Goal: Task Accomplishment & Management: Manage account settings

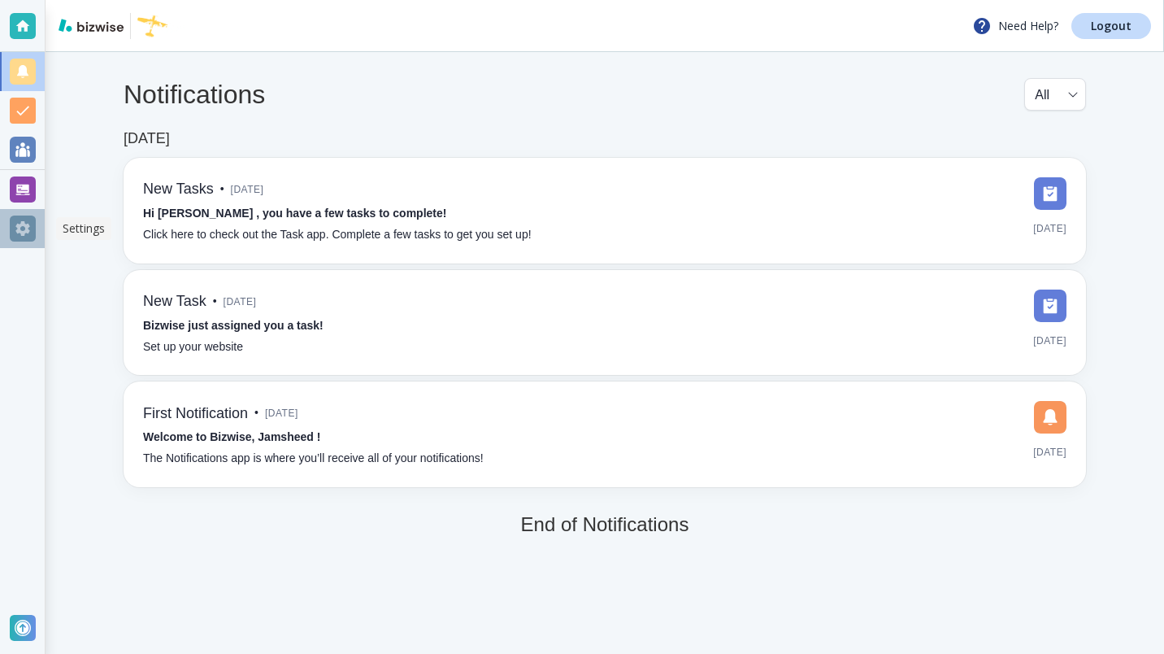
click at [26, 225] on div at bounding box center [23, 228] width 26 height 26
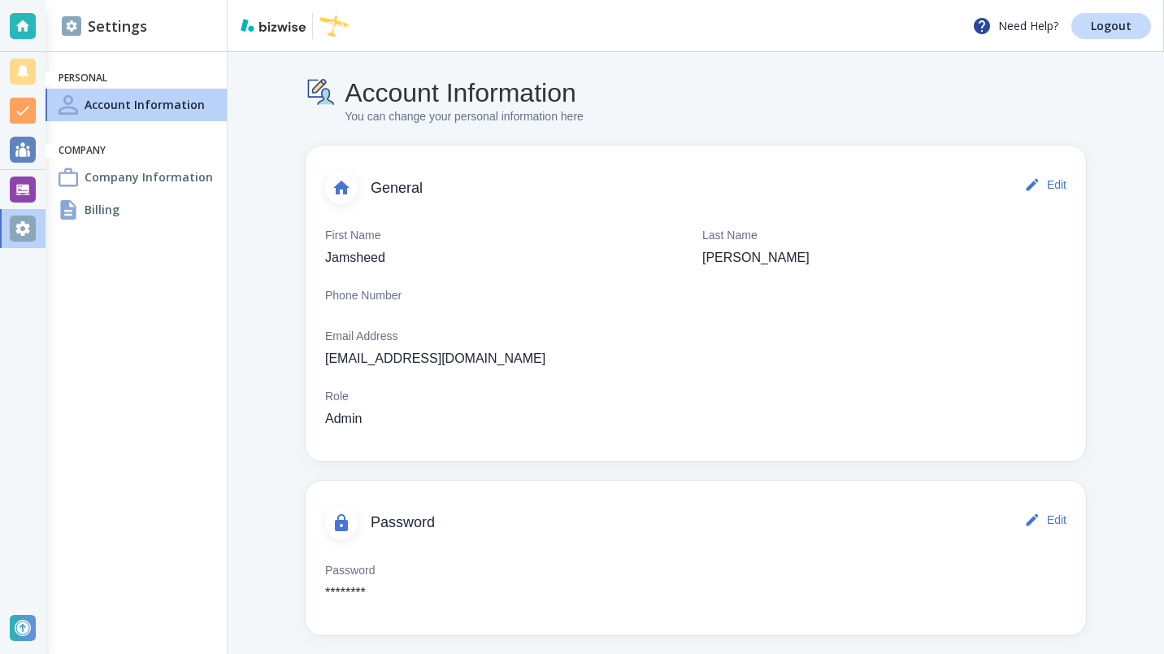
scroll to position [8, 0]
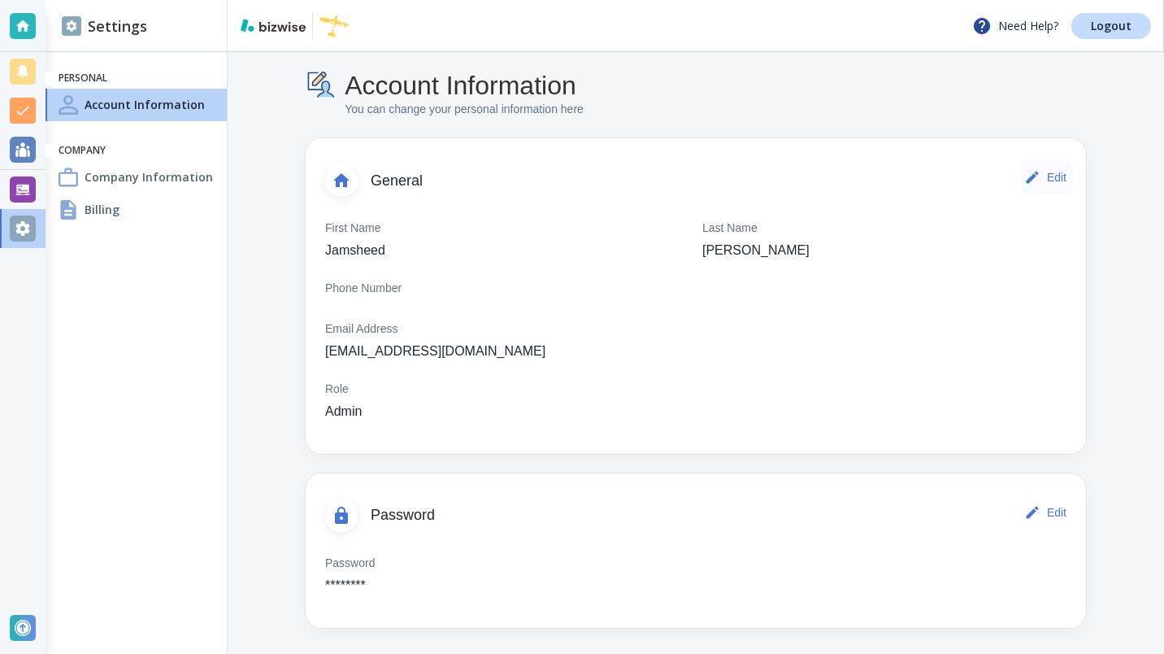
click at [1039, 176] on button "Edit" at bounding box center [1047, 177] width 52 height 33
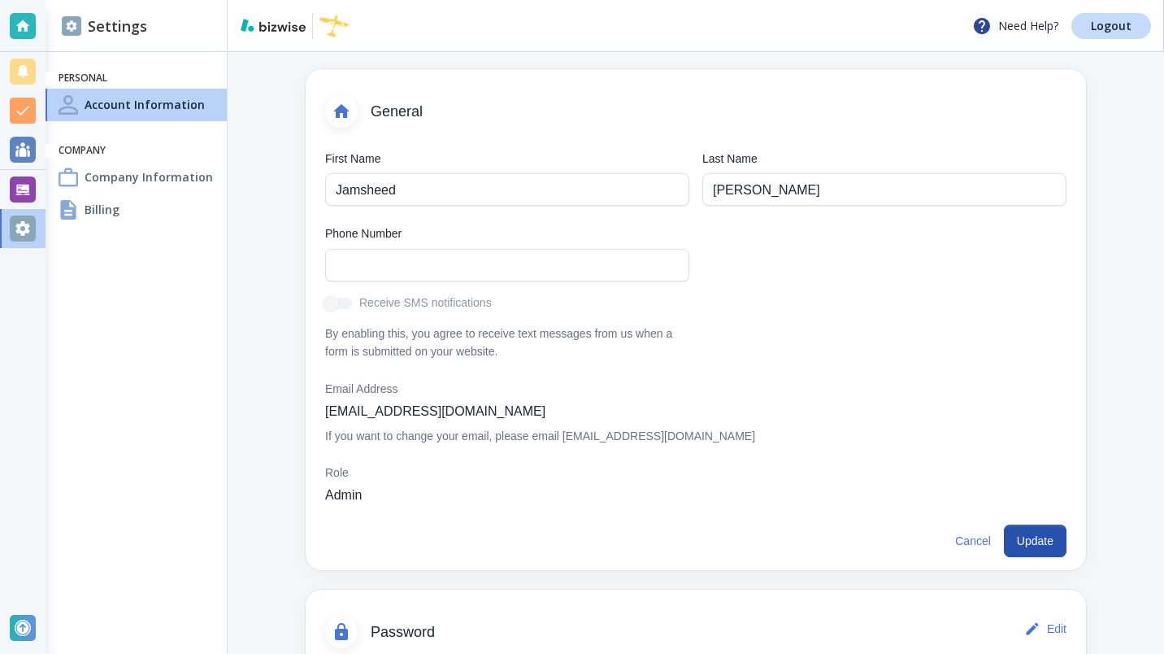
scroll to position [78, 0]
click at [22, 223] on div at bounding box center [23, 228] width 26 height 26
click at [1101, 444] on div "Account Information You can change your personal information here General First…" at bounding box center [696, 371] width 936 height 795
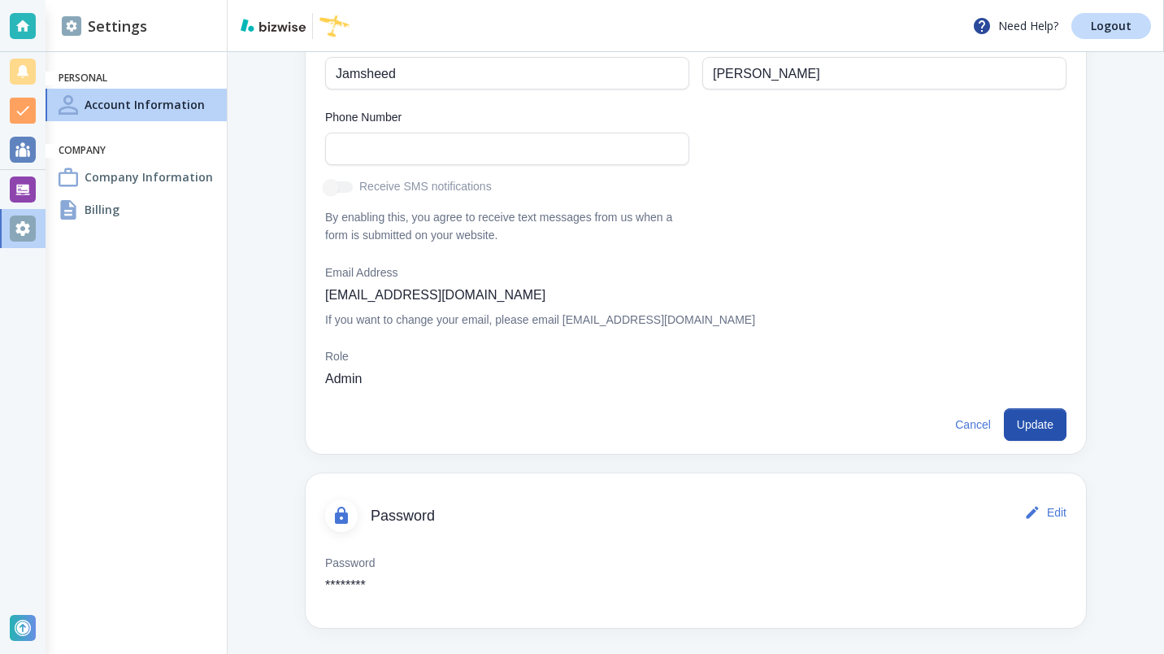
scroll to position [0, 0]
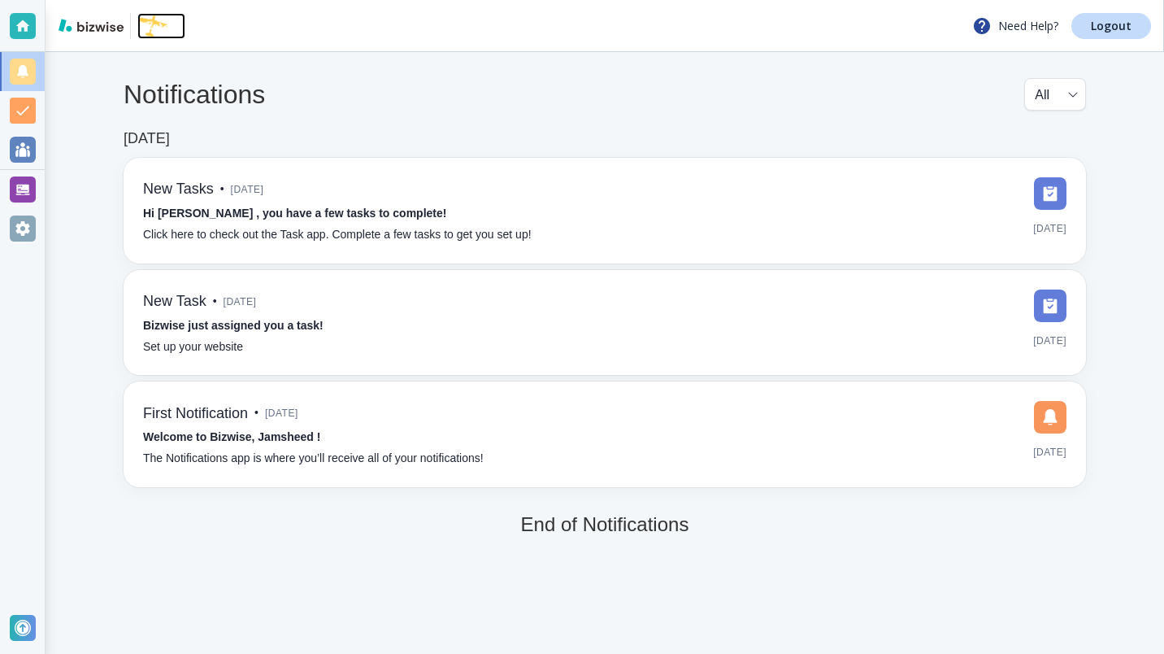
click at [154, 30] on img at bounding box center [161, 26] width 48 height 26
click at [18, 224] on div at bounding box center [23, 228] width 26 height 26
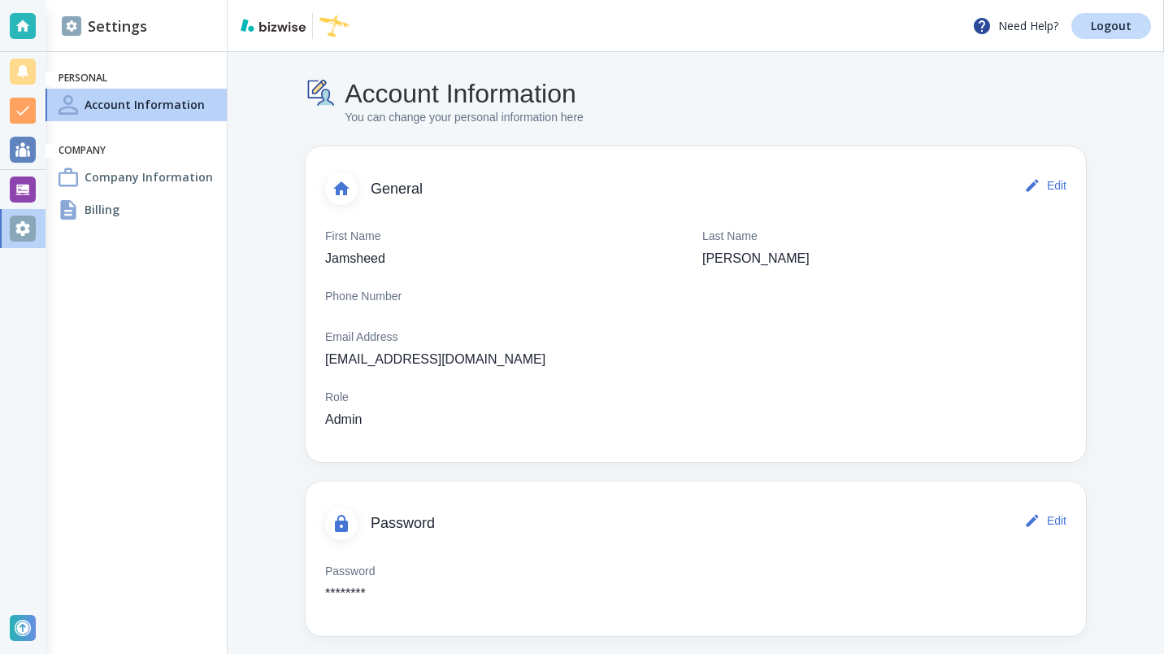
scroll to position [8, 0]
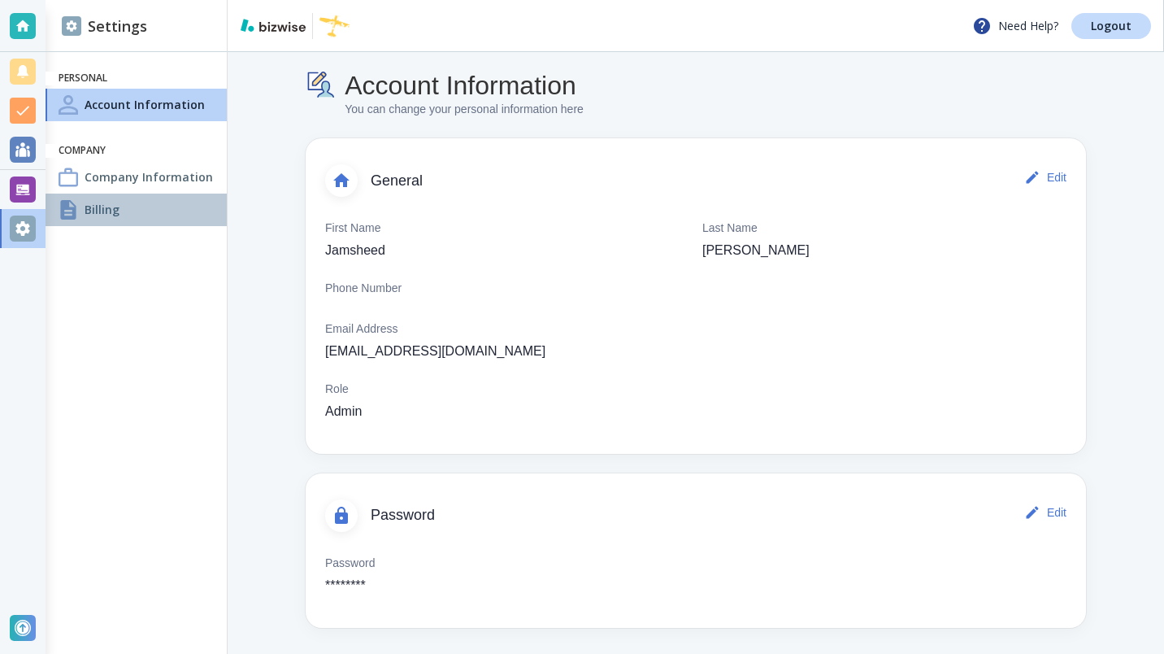
click at [93, 210] on h4 "Billing" at bounding box center [102, 209] width 35 height 17
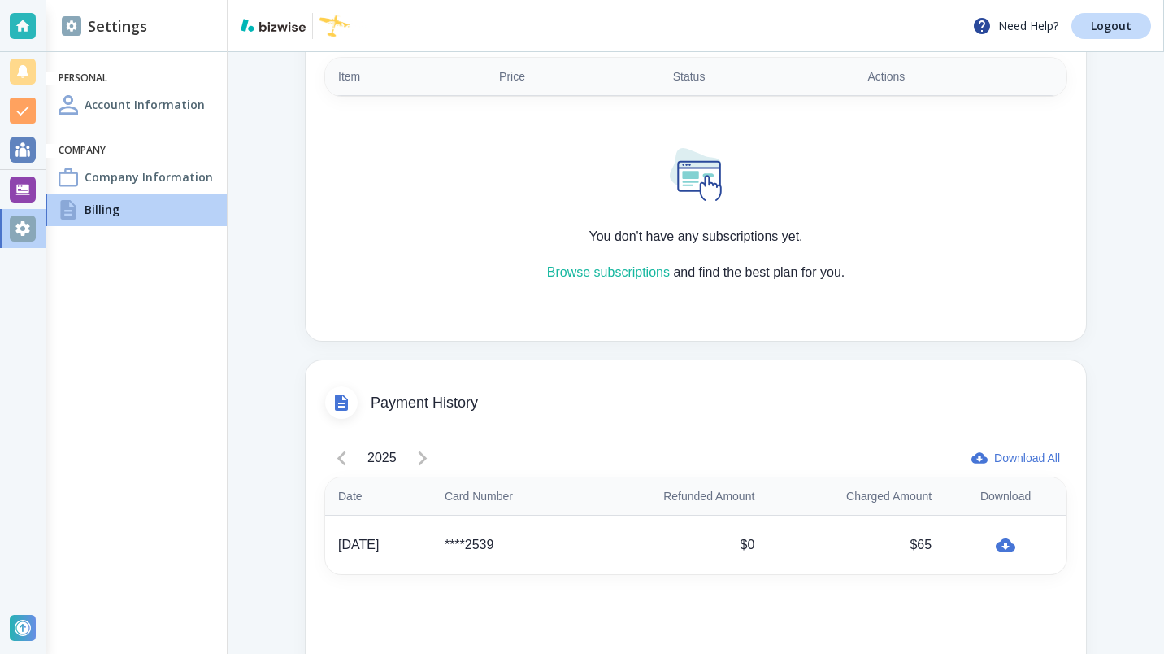
scroll to position [514, 0]
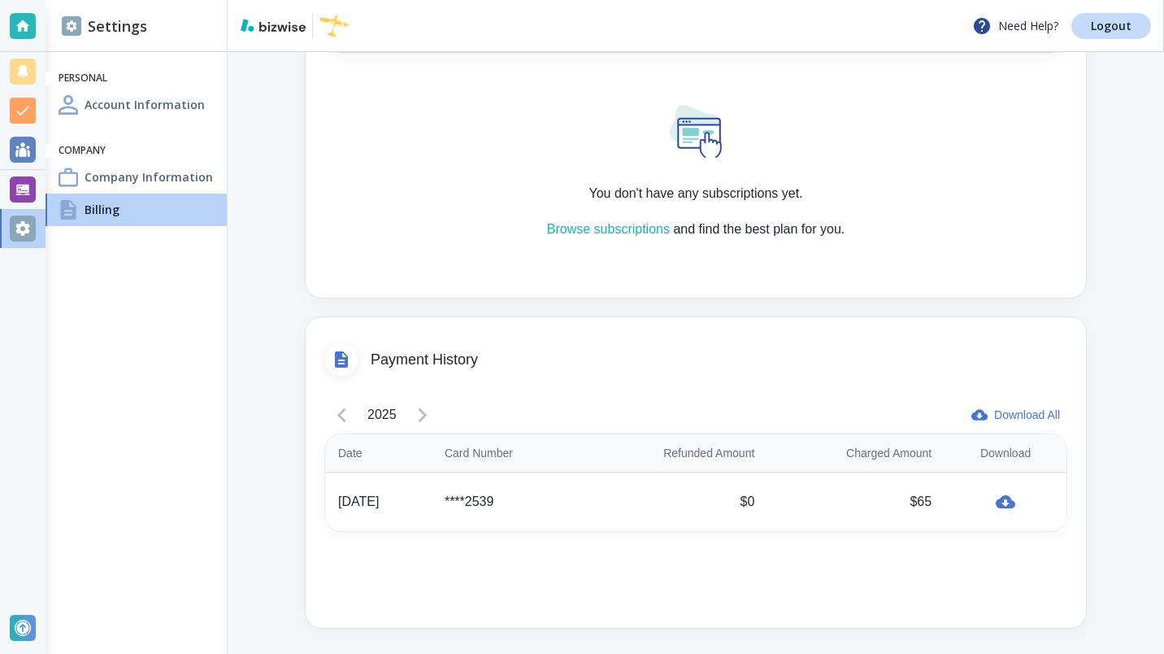
drag, startPoint x: 875, startPoint y: 449, endPoint x: 1097, endPoint y: 630, distance: 285.9
drag, startPoint x: 1097, startPoint y: 630, endPoint x: 258, endPoint y: 448, distance: 857.6
click at [258, 448] on div "Billing You can change your billing and subscription information here Payment M…" at bounding box center [696, 95] width 936 height 1115
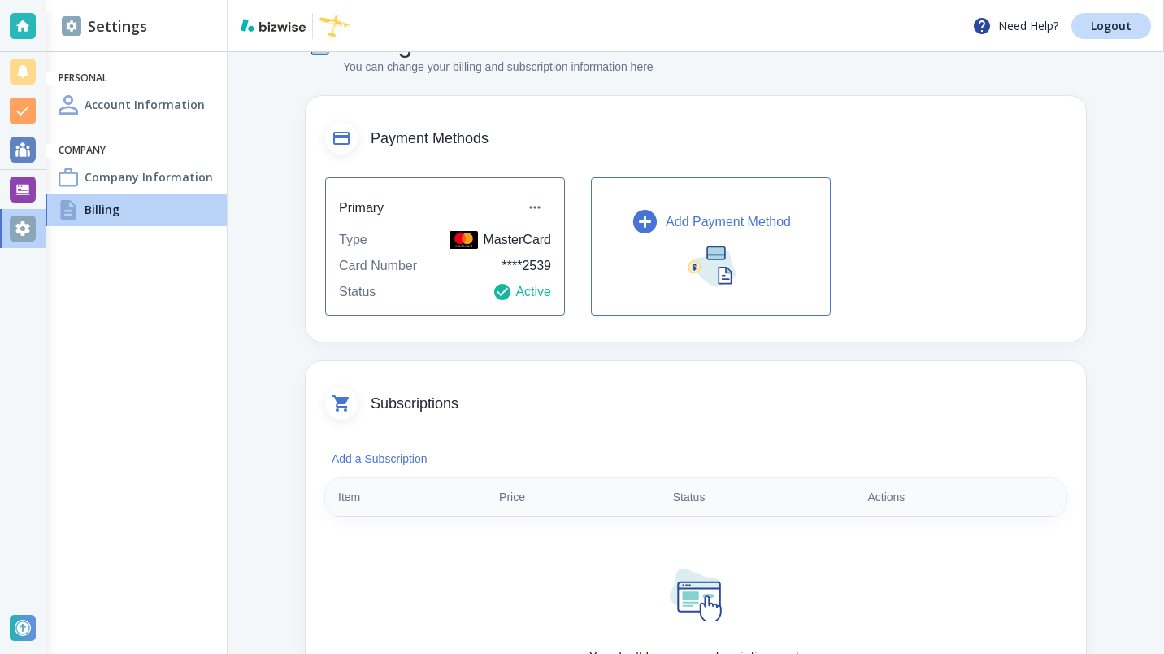
scroll to position [10, 0]
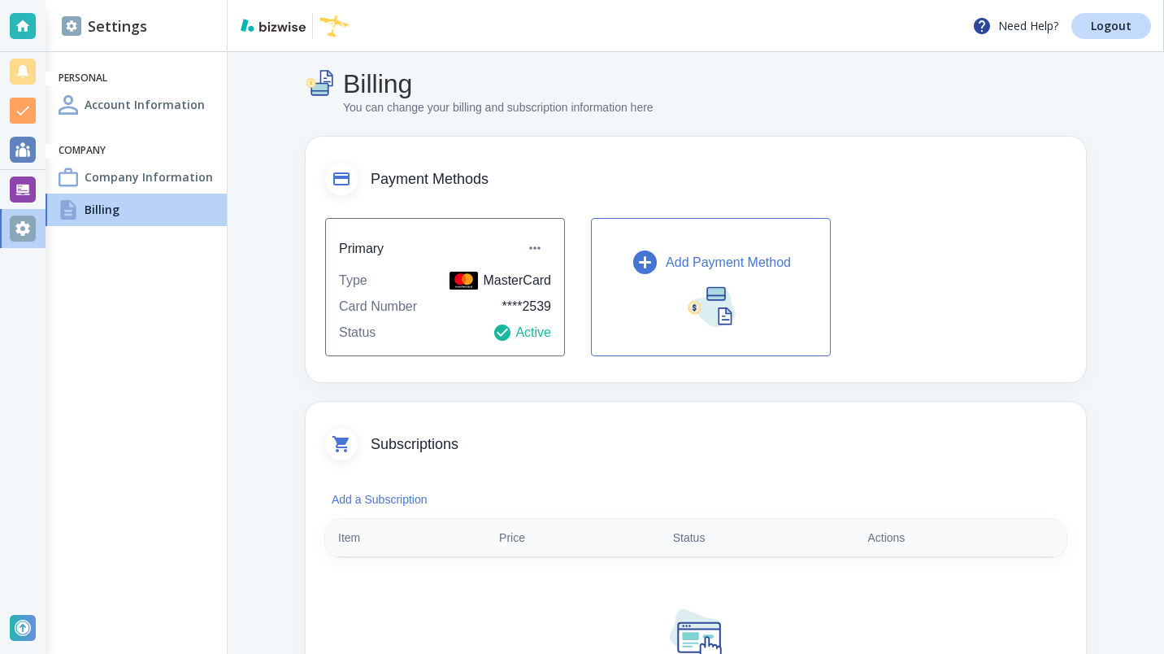
click at [654, 285] on button "Add Payment Method" at bounding box center [711, 287] width 240 height 138
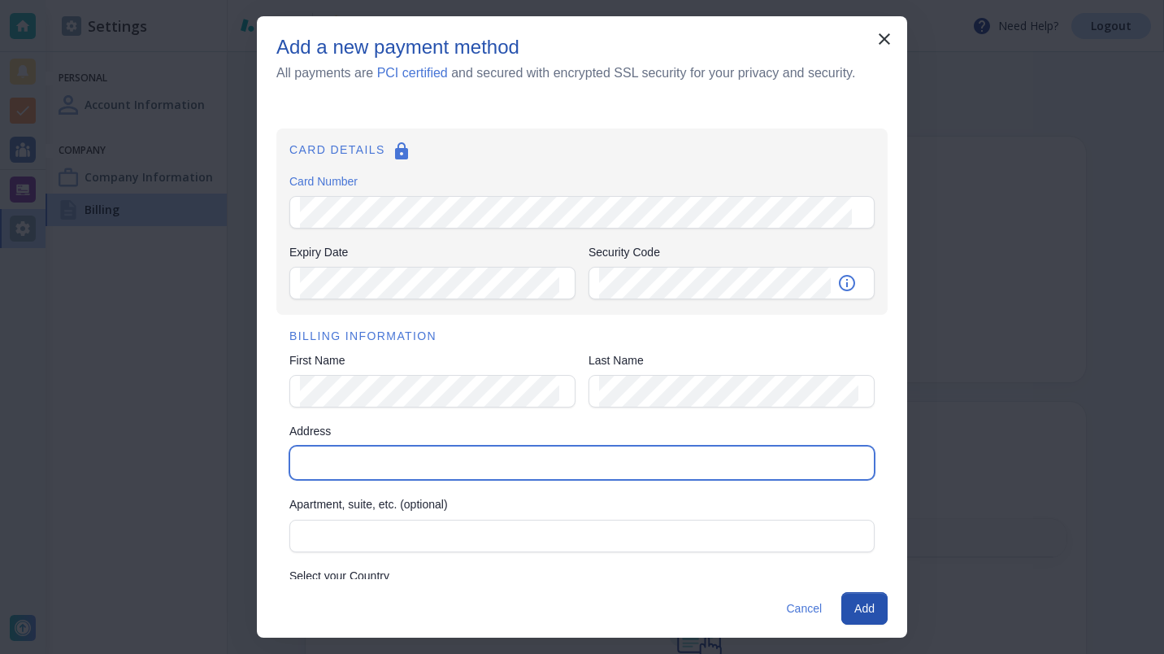
type input "[STREET_ADDRESS]"
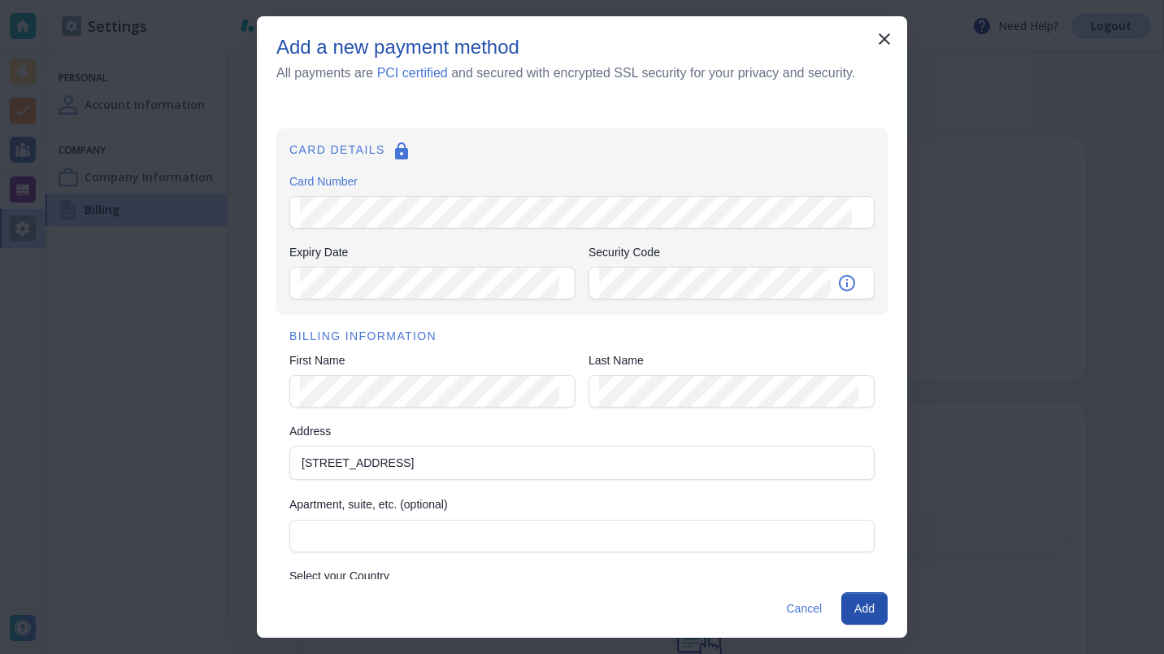
type input "[GEOGRAPHIC_DATA]"
type input "va"
type input "20176-6"
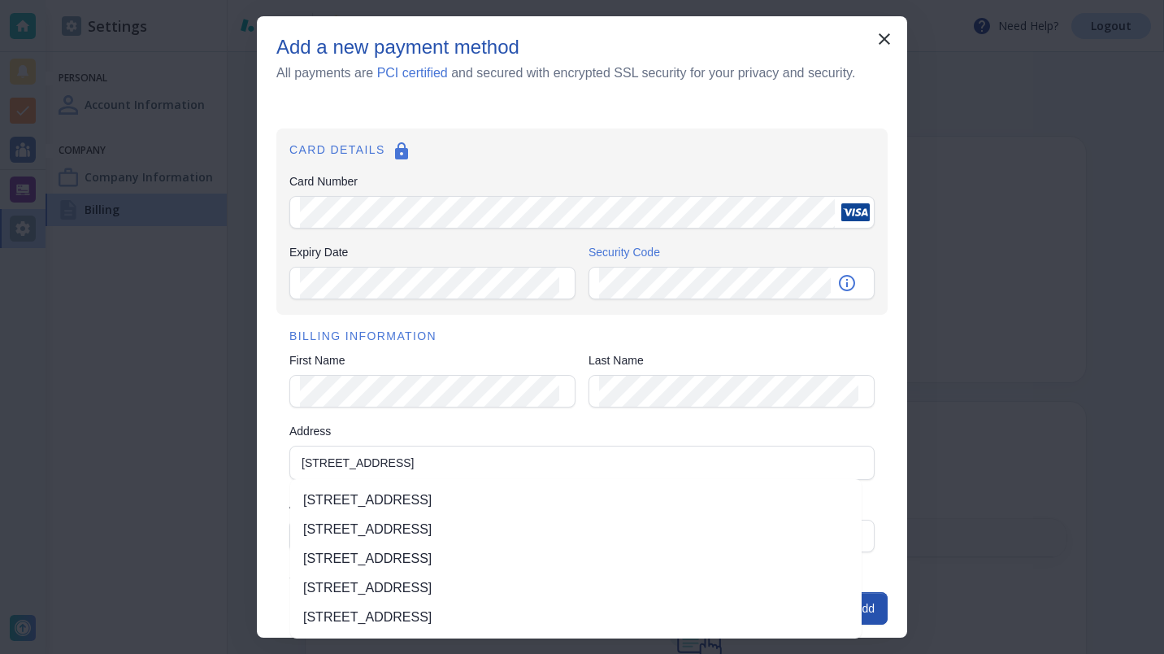
click at [961, 281] on div "Add a new payment method All payments are PCI certified and secured with encryp…" at bounding box center [582, 327] width 1164 height 654
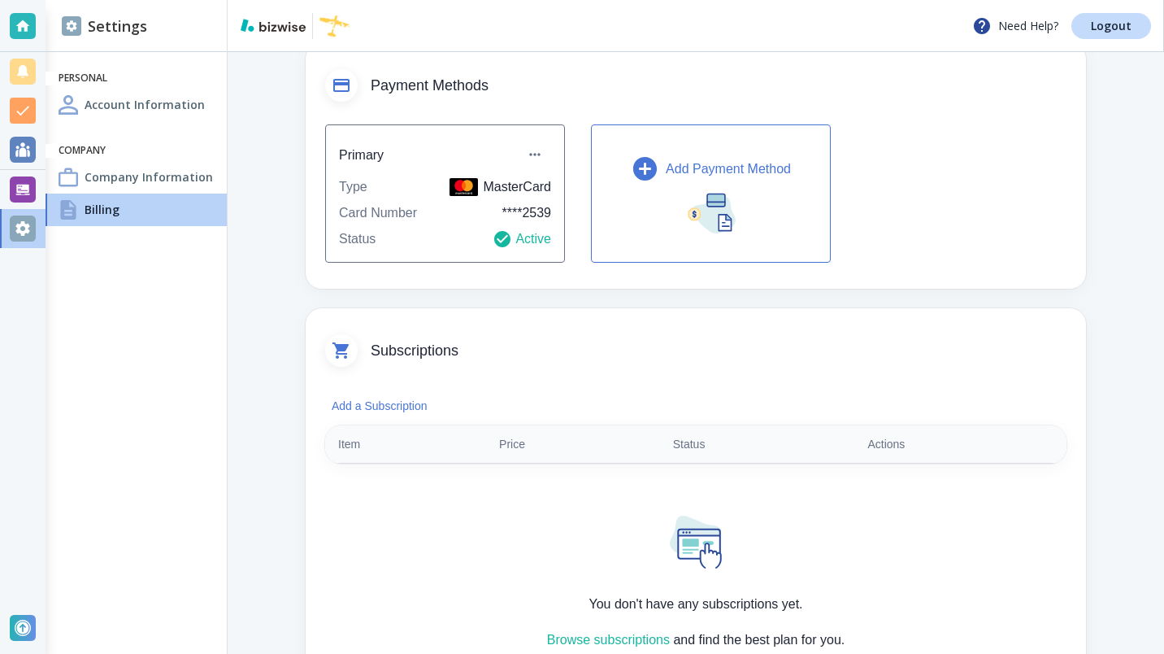
scroll to position [107, 0]
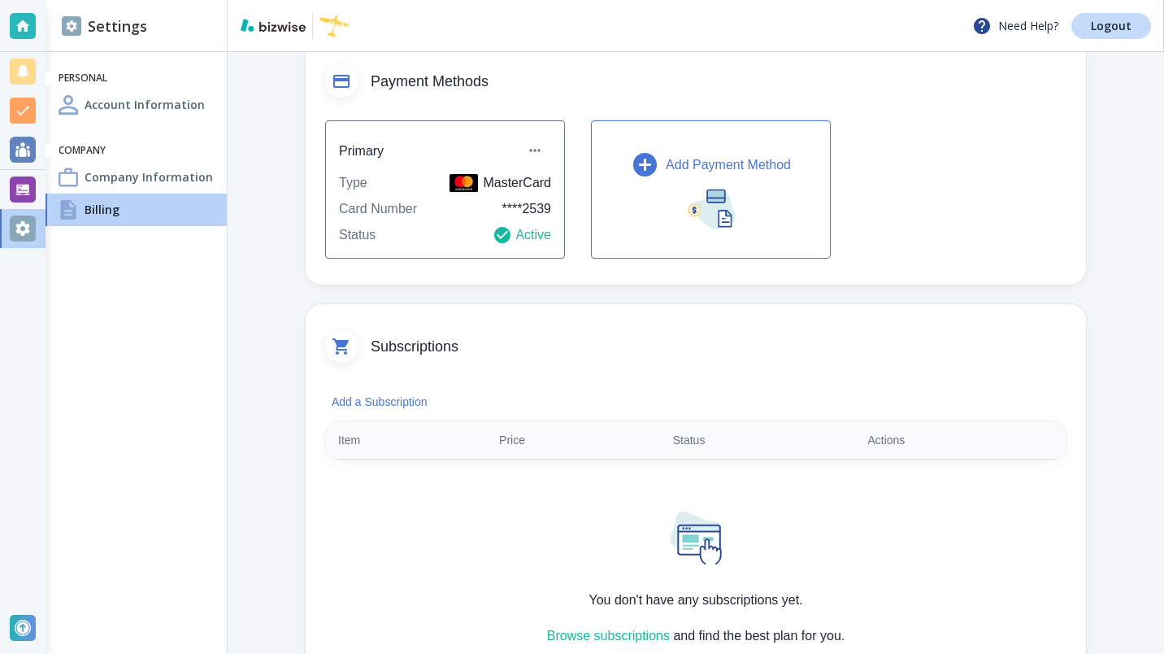
click at [740, 225] on button "Add Payment Method" at bounding box center [711, 189] width 240 height 138
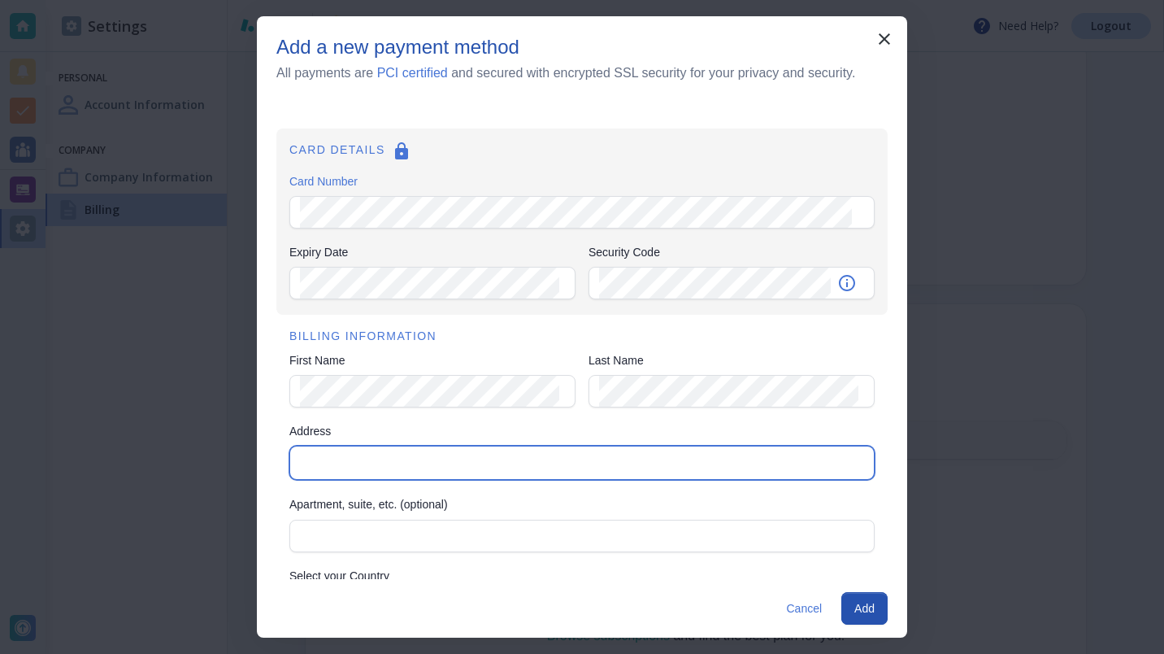
type input "[STREET_ADDRESS]"
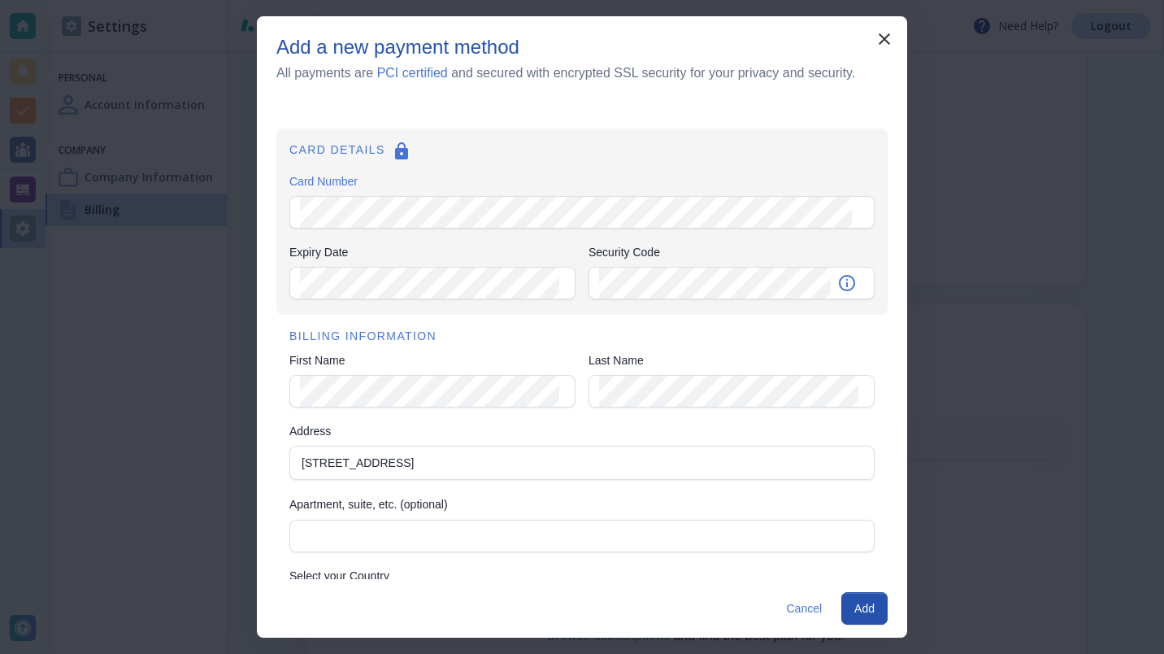
type input "[GEOGRAPHIC_DATA]"
type input "va"
type input "20176-6"
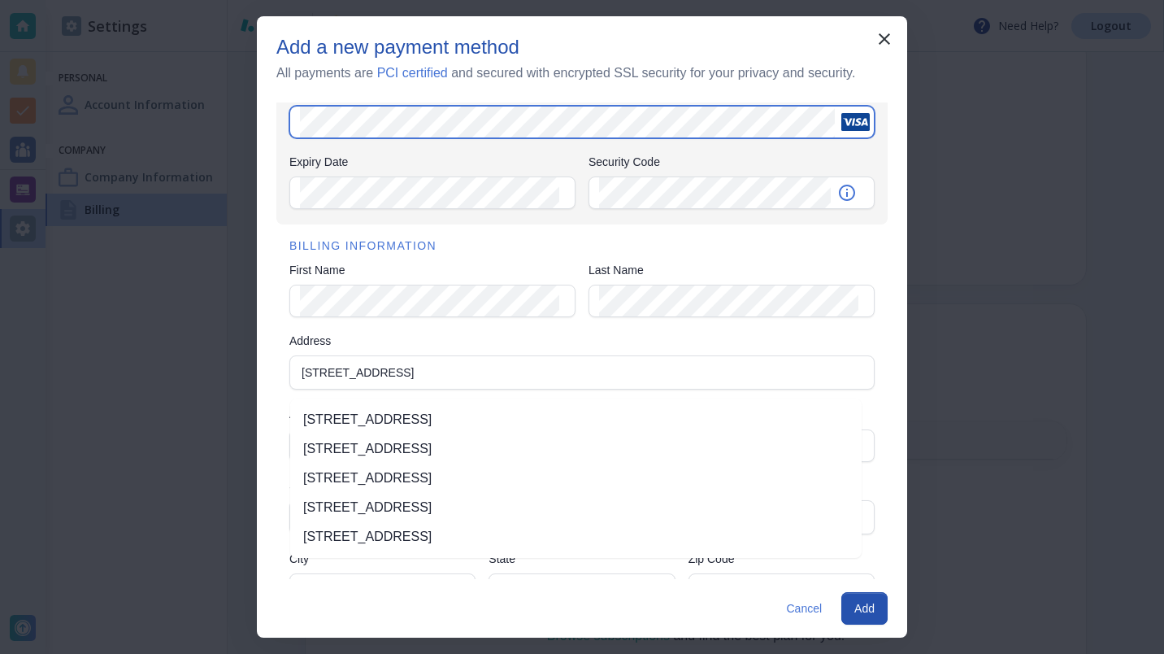
scroll to position [101, 0]
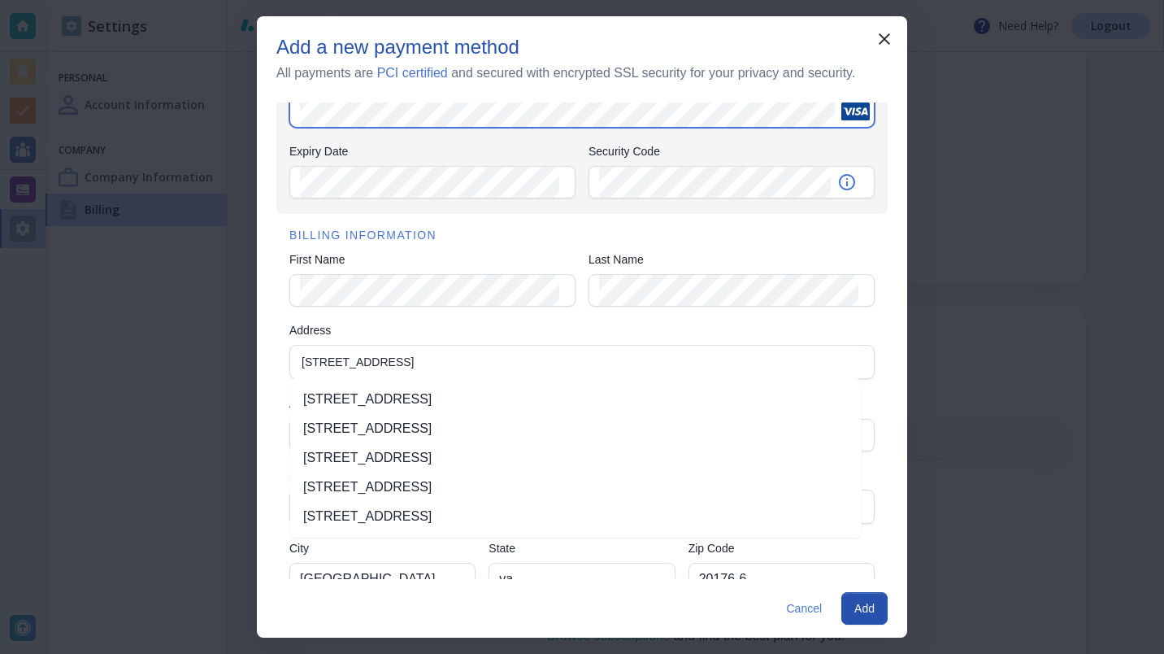
click at [461, 399] on li "[STREET_ADDRESS]" at bounding box center [575, 398] width 571 height 29
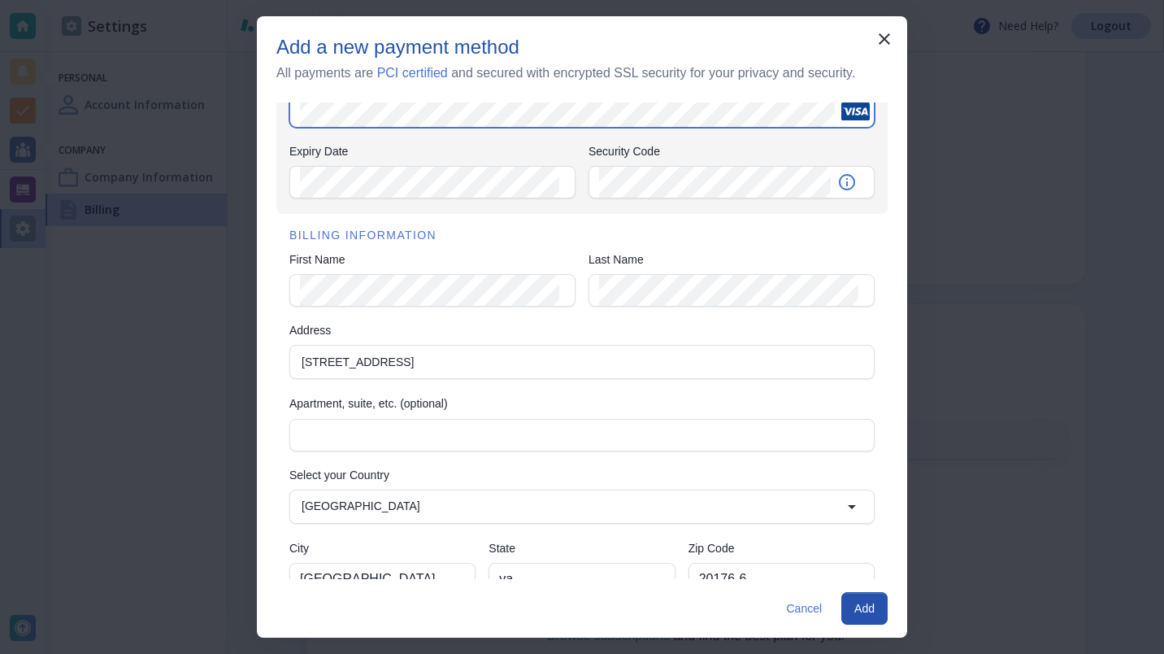
type input "[STREET_ADDRESS]"
type input "VA"
type input "20176"
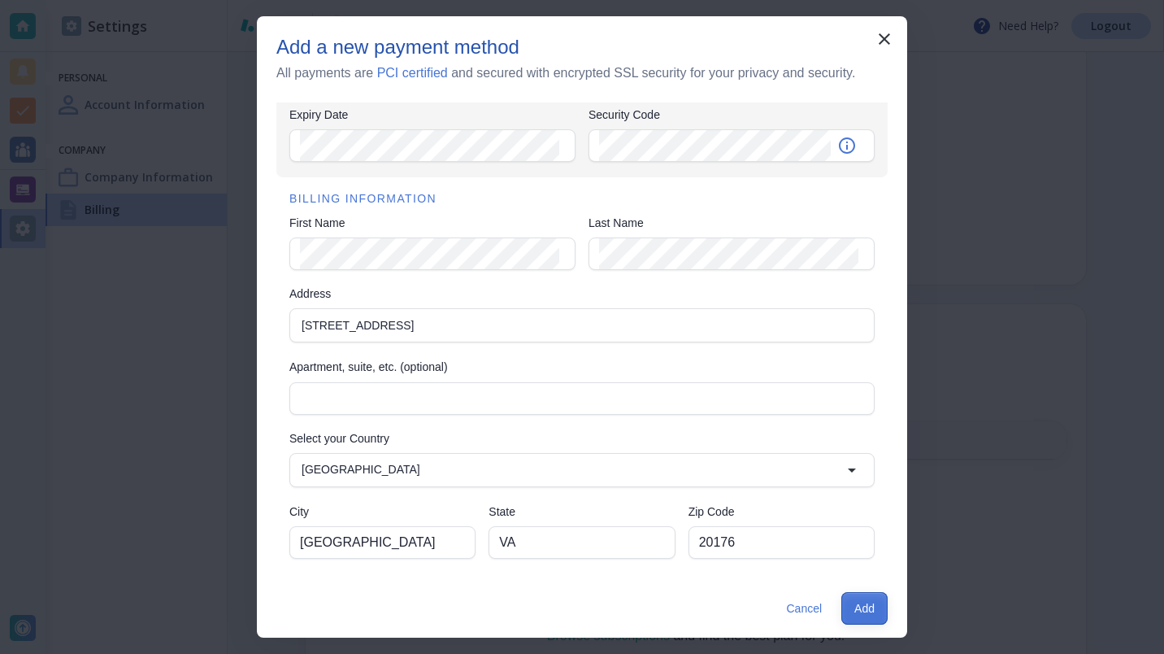
click at [878, 608] on button "Add" at bounding box center [864, 608] width 46 height 33
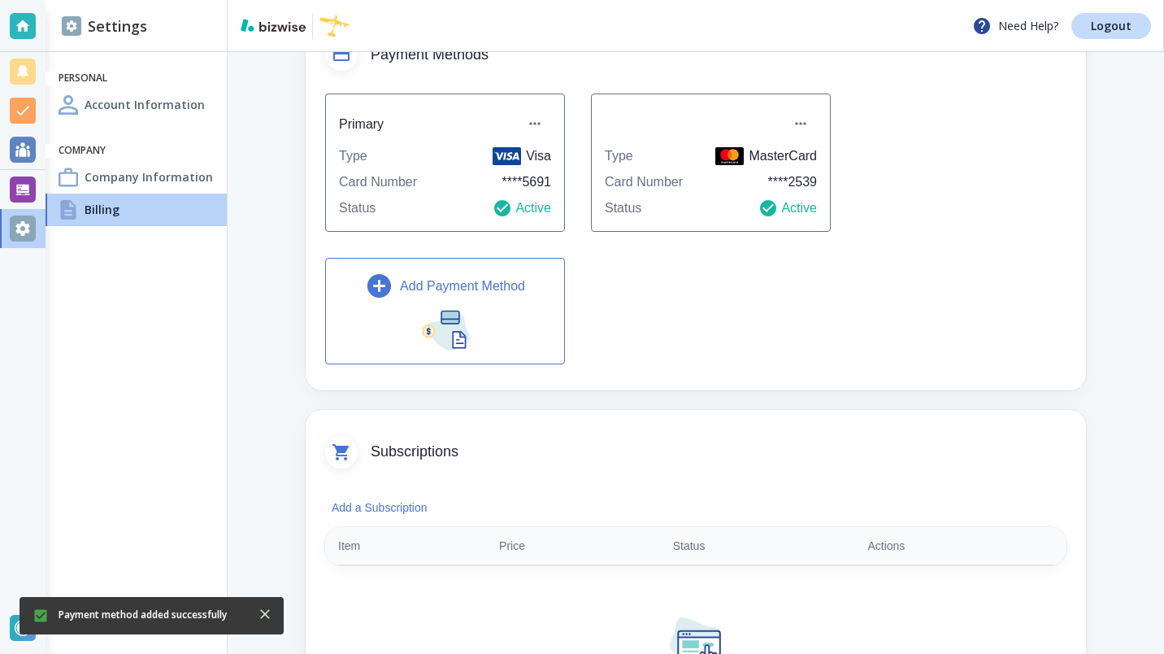
scroll to position [135, 0]
click at [771, 204] on icon at bounding box center [768, 208] width 20 height 20
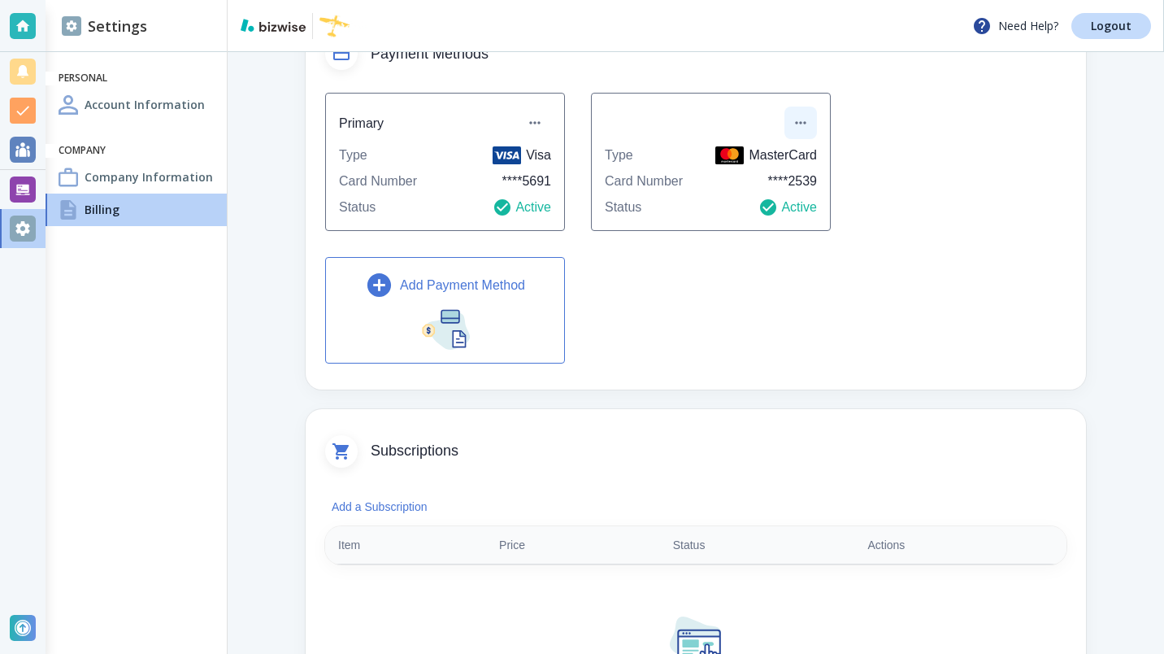
click at [801, 119] on icon "button" at bounding box center [801, 123] width 16 height 16
click at [813, 219] on li "Remove payment method" at bounding box center [873, 218] width 162 height 26
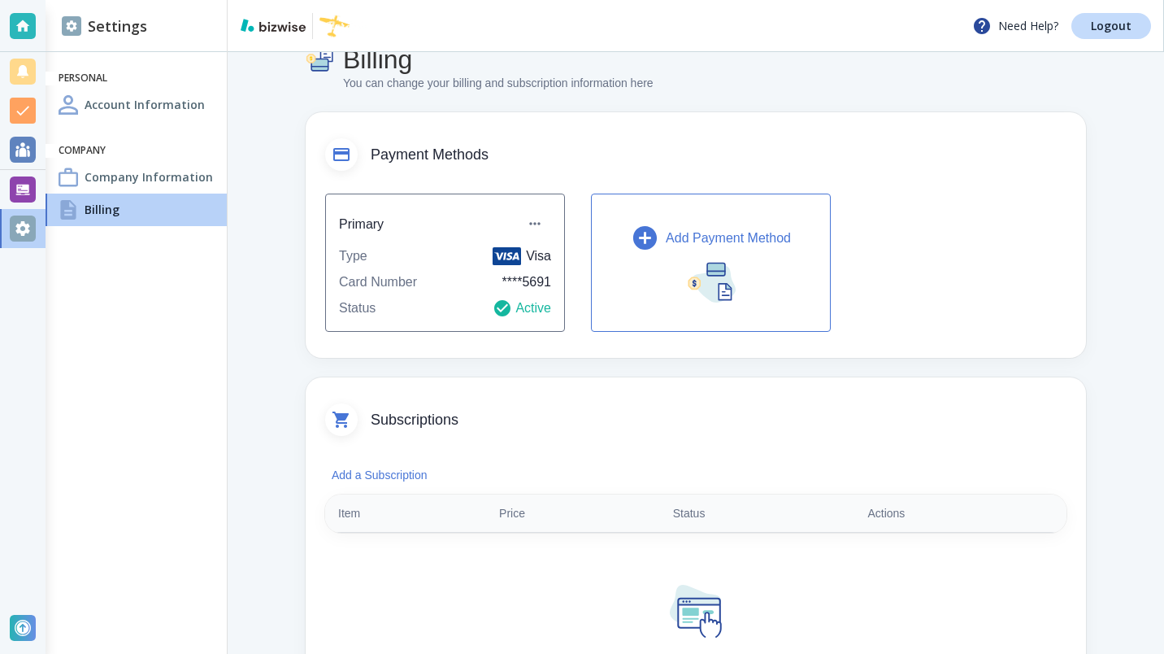
scroll to position [0, 0]
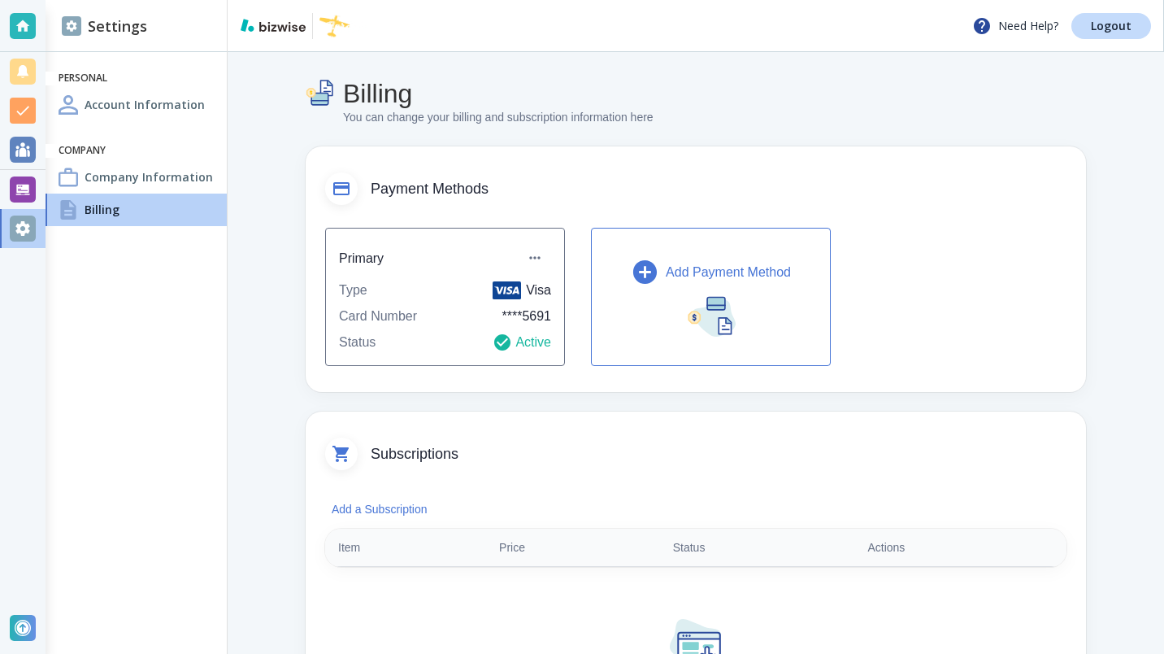
click at [89, 30] on h2 "Settings" at bounding box center [104, 26] width 85 height 22
click at [24, 22] on div at bounding box center [23, 26] width 26 height 26
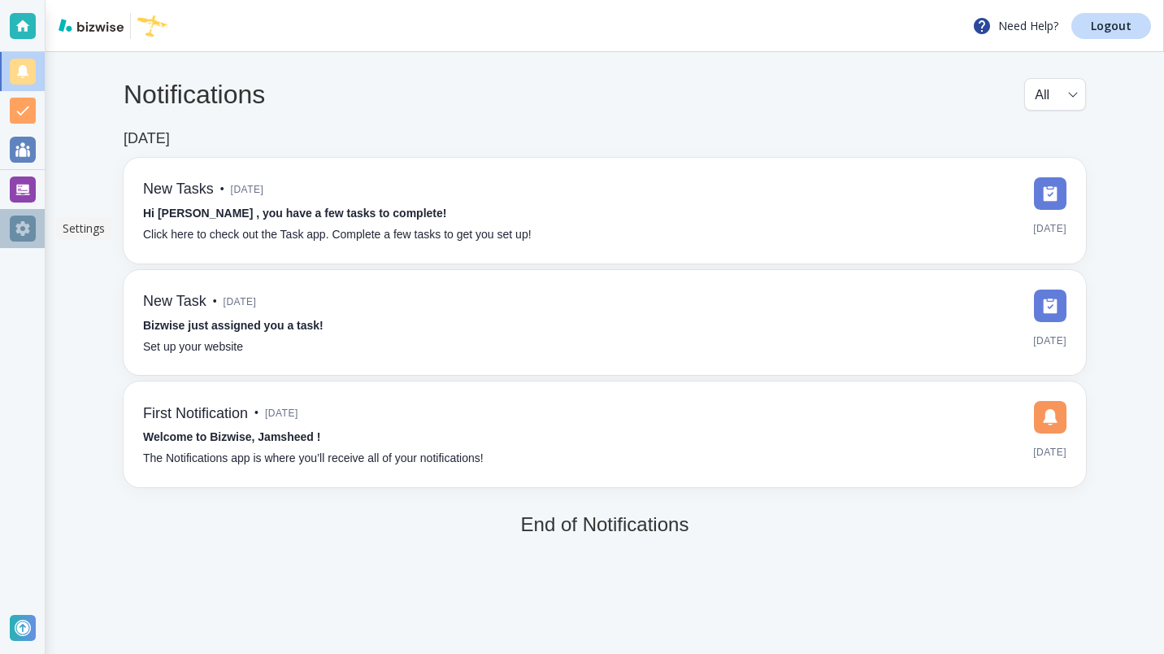
click at [20, 223] on div at bounding box center [23, 228] width 26 height 26
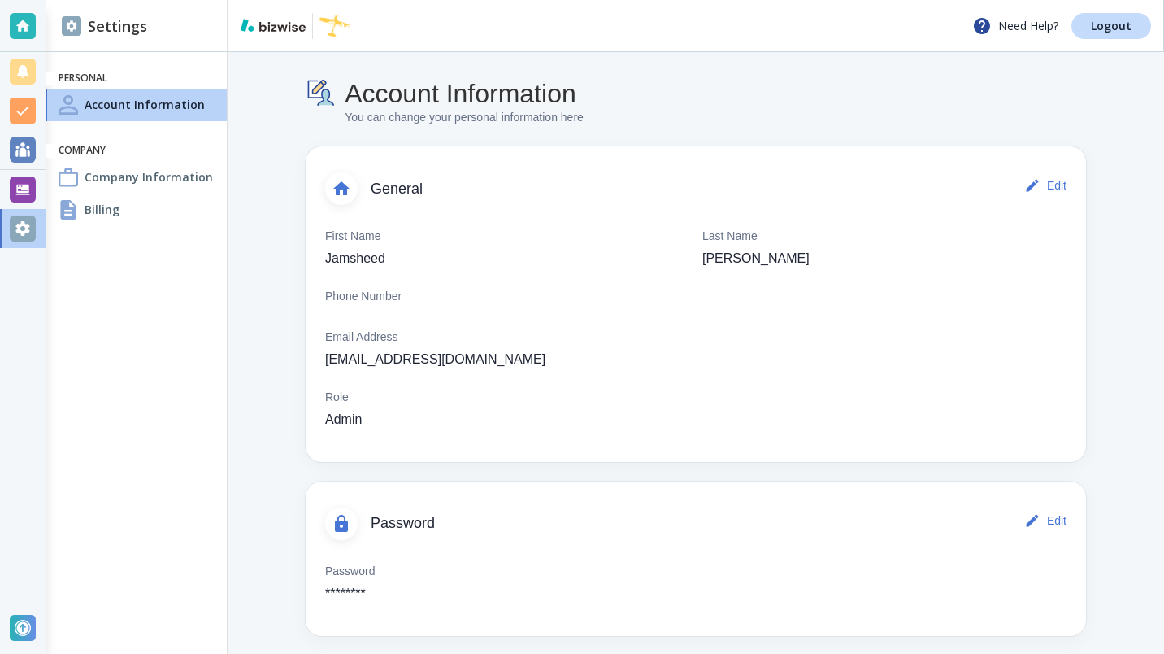
scroll to position [8, 0]
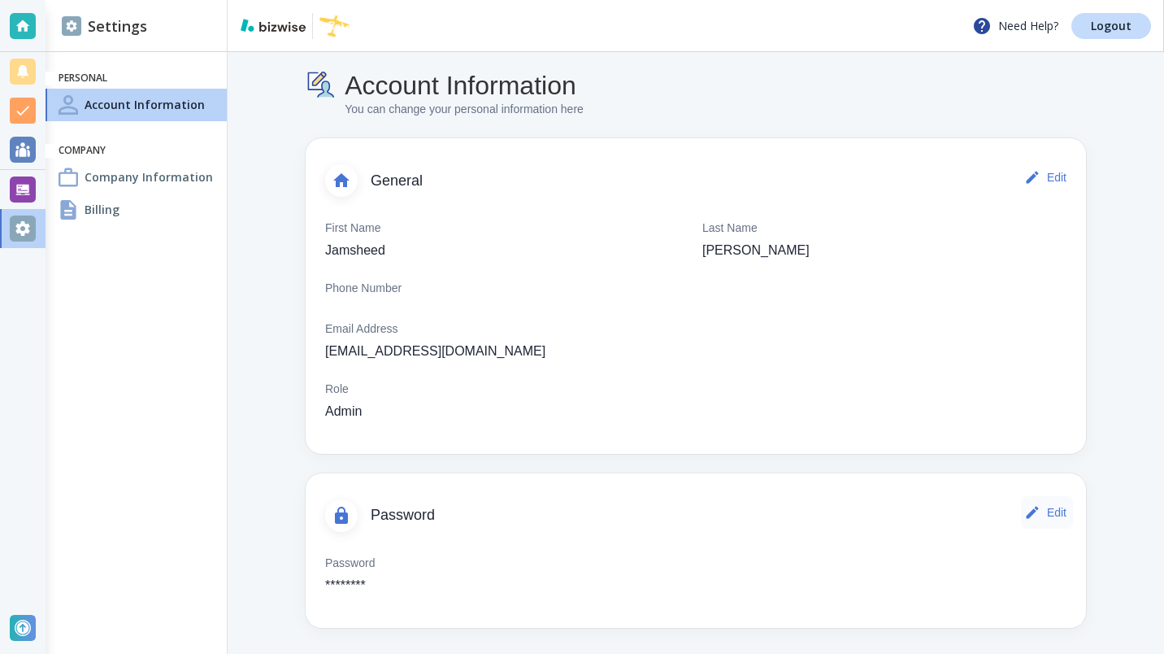
click at [1046, 516] on button "Edit" at bounding box center [1047, 512] width 52 height 33
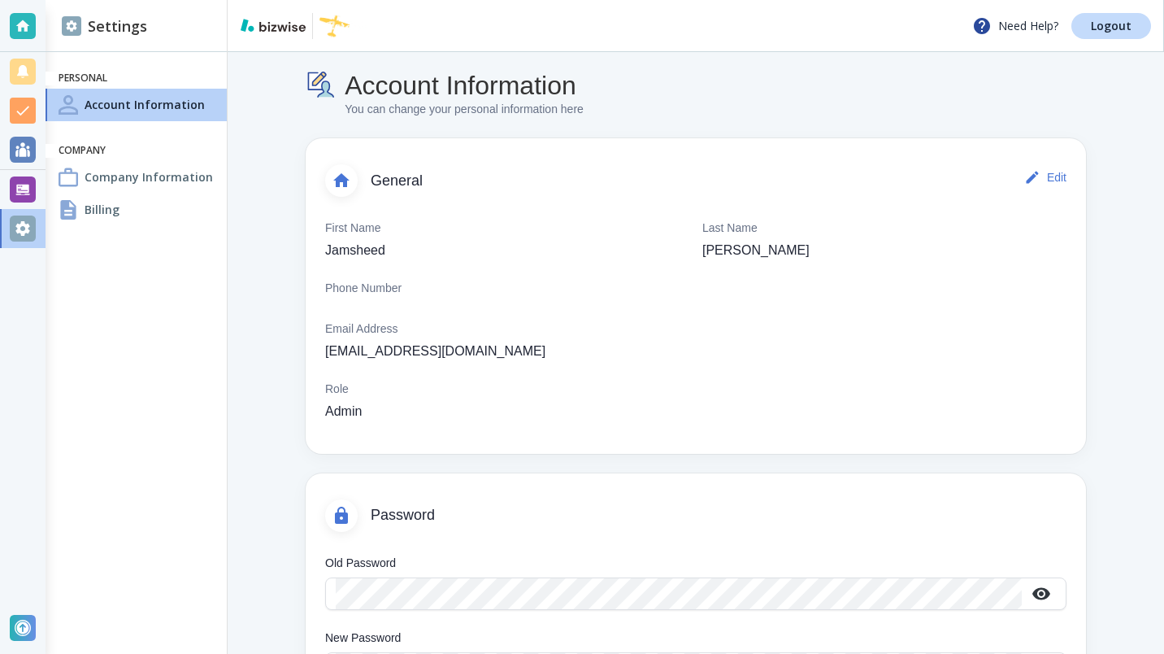
scroll to position [179, 0]
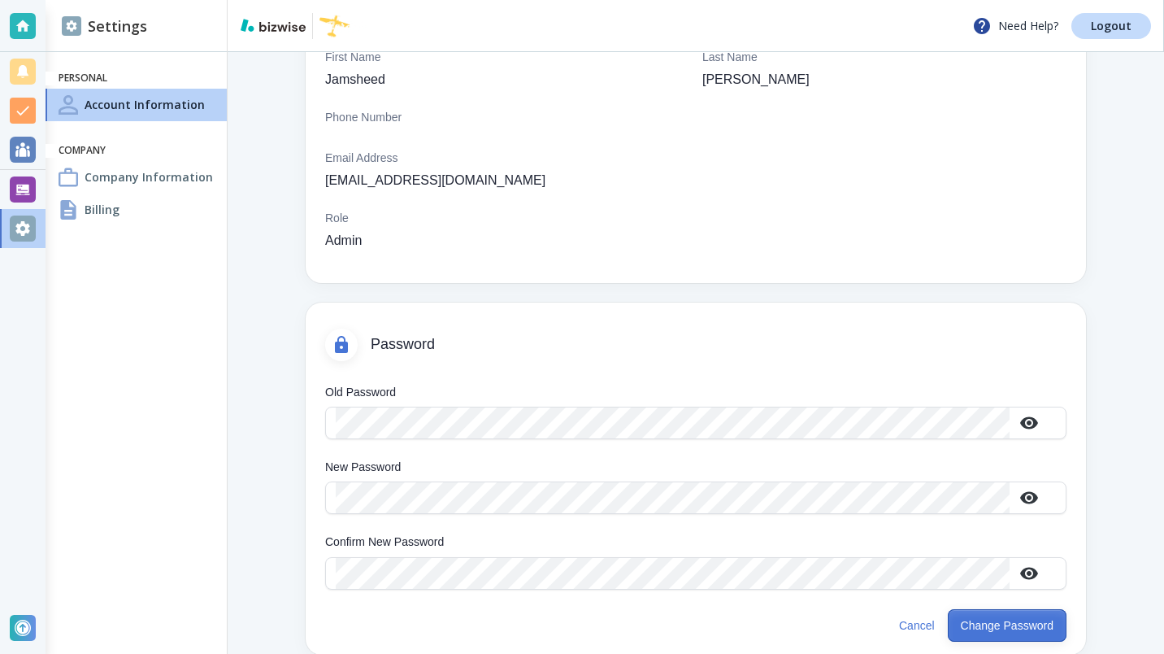
click at [997, 628] on button "Change Password" at bounding box center [1007, 625] width 119 height 33
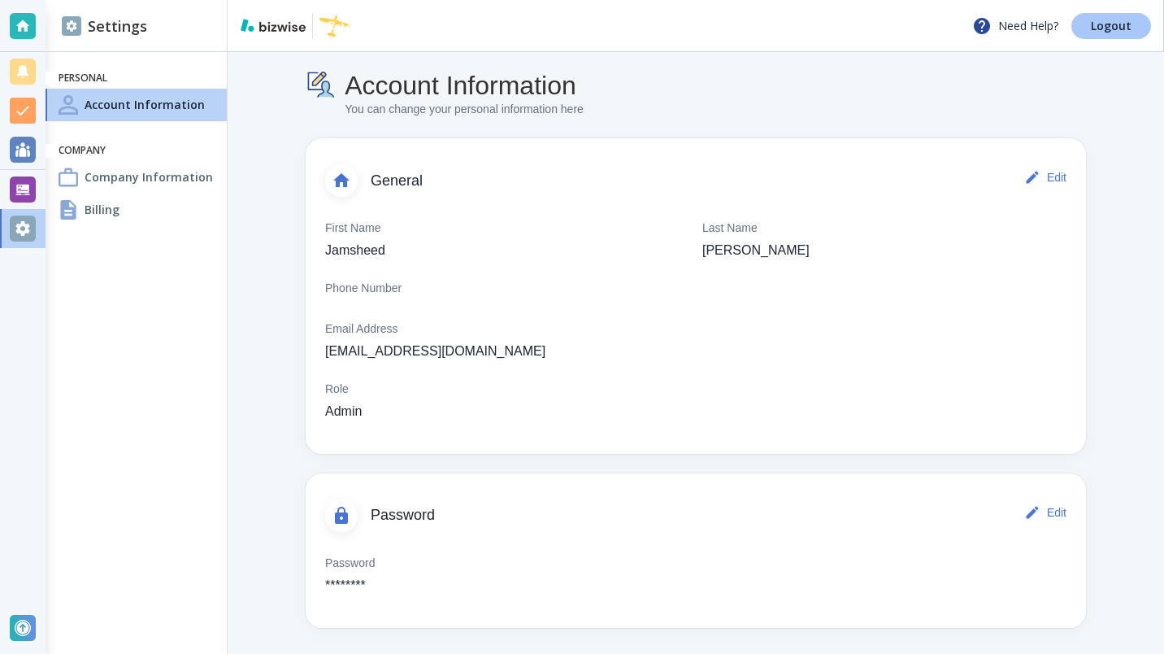
click at [1108, 20] on p "Logout" at bounding box center [1111, 25] width 41 height 11
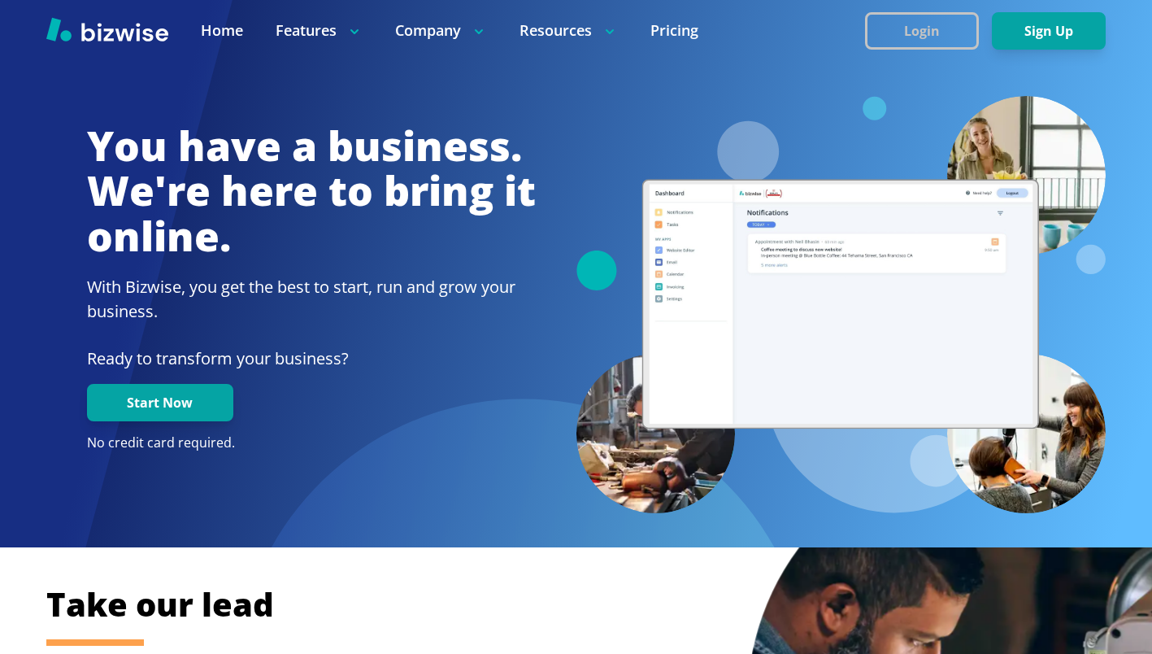
click at [901, 36] on button "Login" at bounding box center [922, 30] width 114 height 37
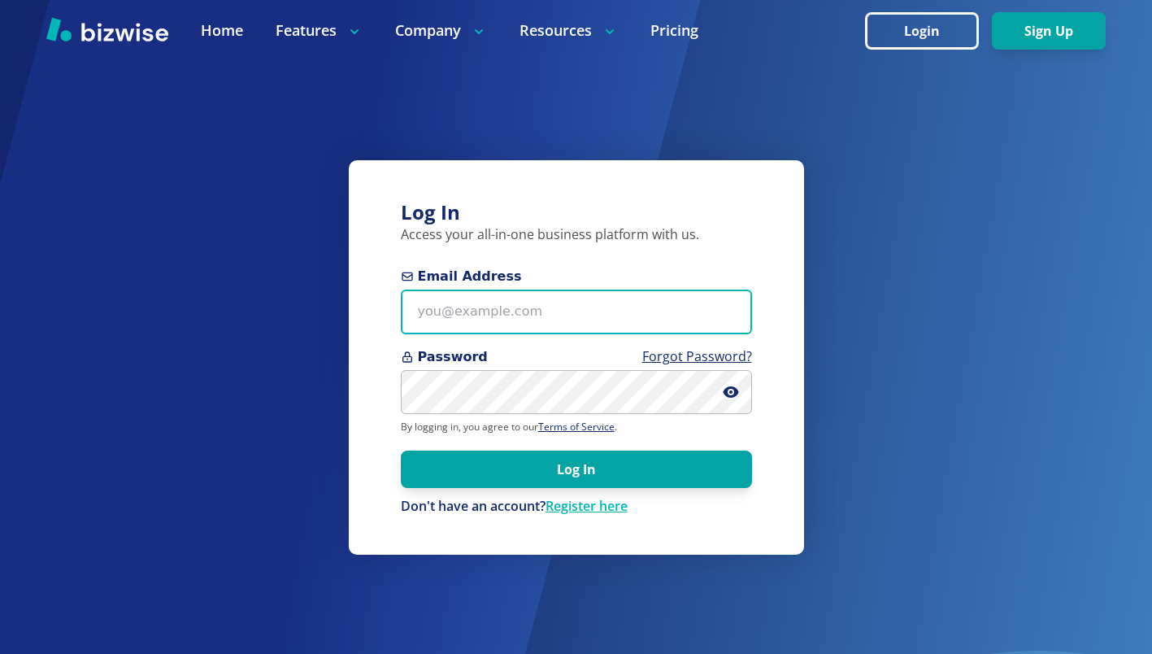
click at [426, 317] on input "Email Address" at bounding box center [576, 311] width 351 height 45
type input "[EMAIL_ADDRESS][DOMAIN_NAME]"
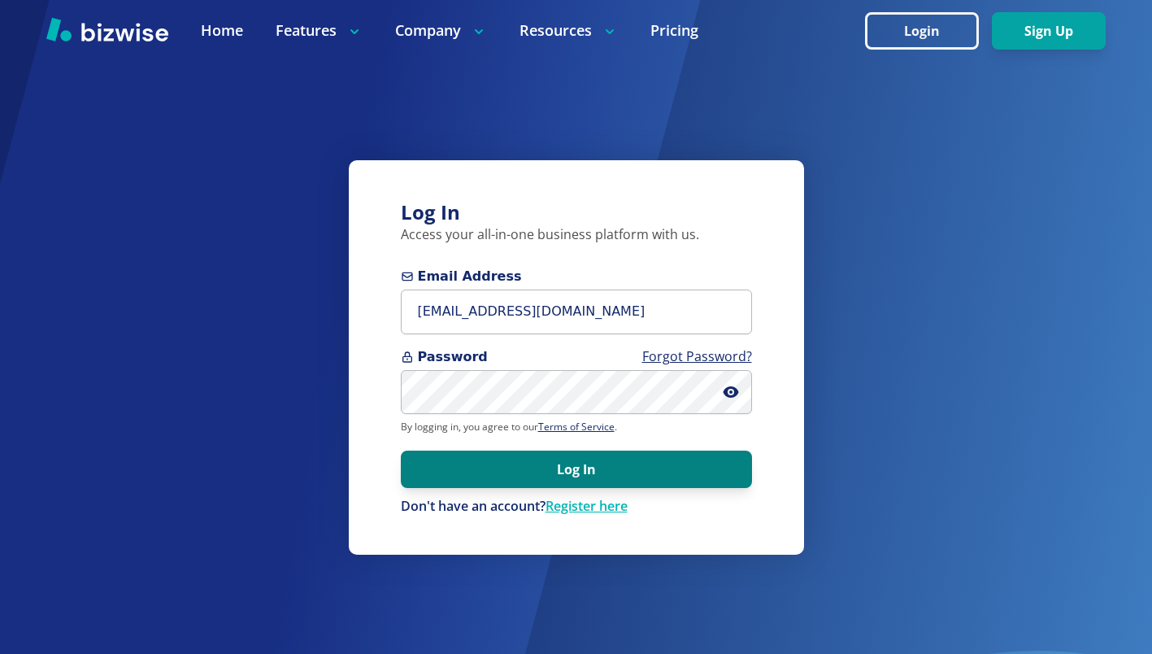
click at [501, 455] on button "Log In" at bounding box center [576, 468] width 351 height 37
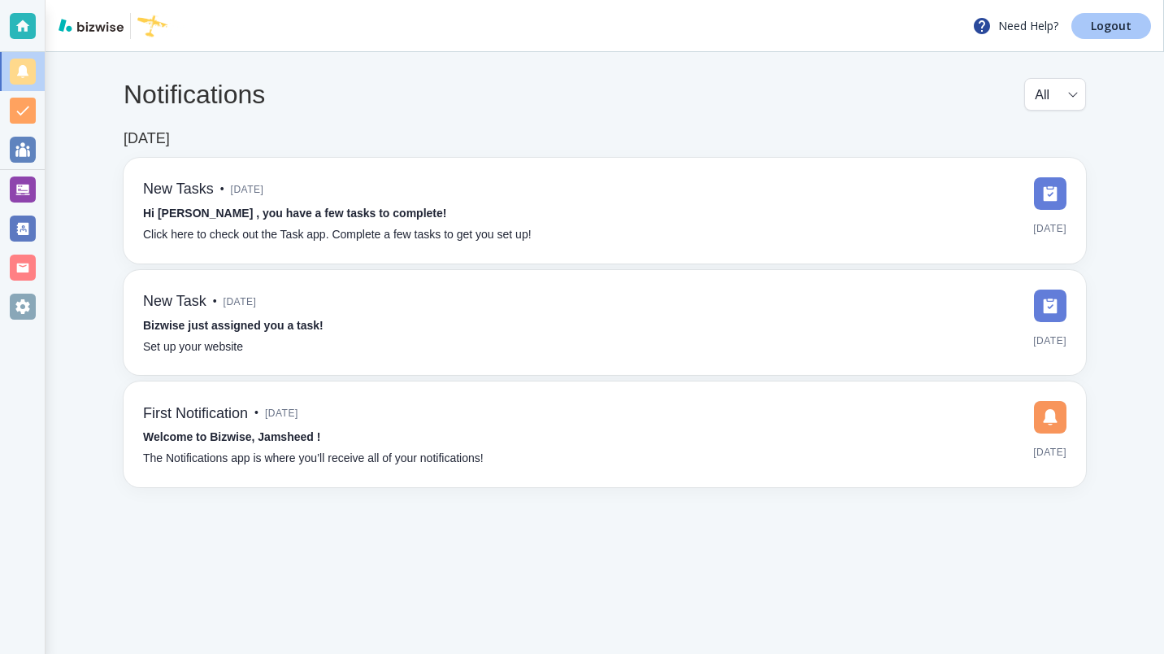
click at [1102, 27] on p "Logout" at bounding box center [1111, 25] width 41 height 11
